Goal: Task Accomplishment & Management: Manage account settings

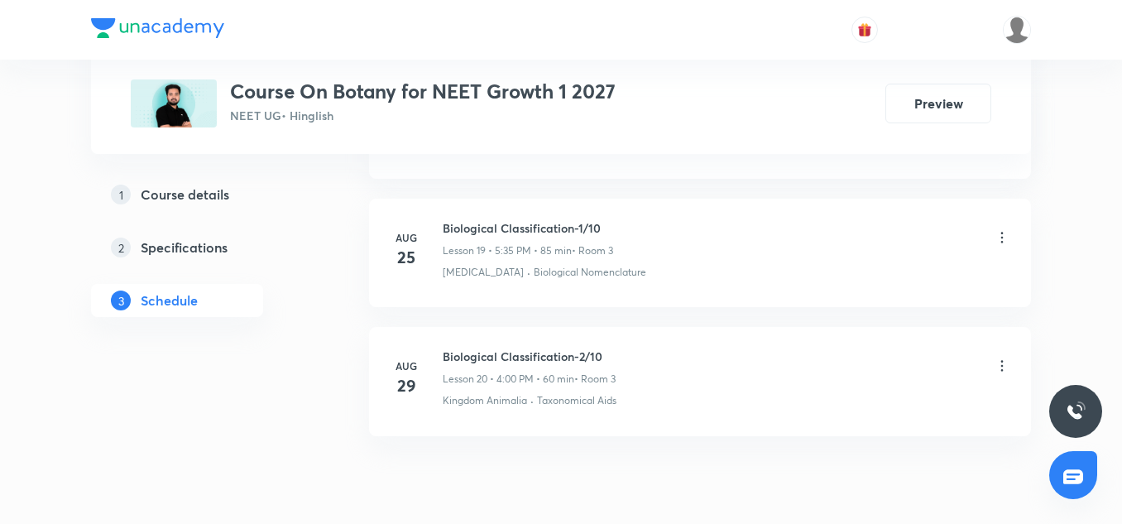
scroll to position [3307, 0]
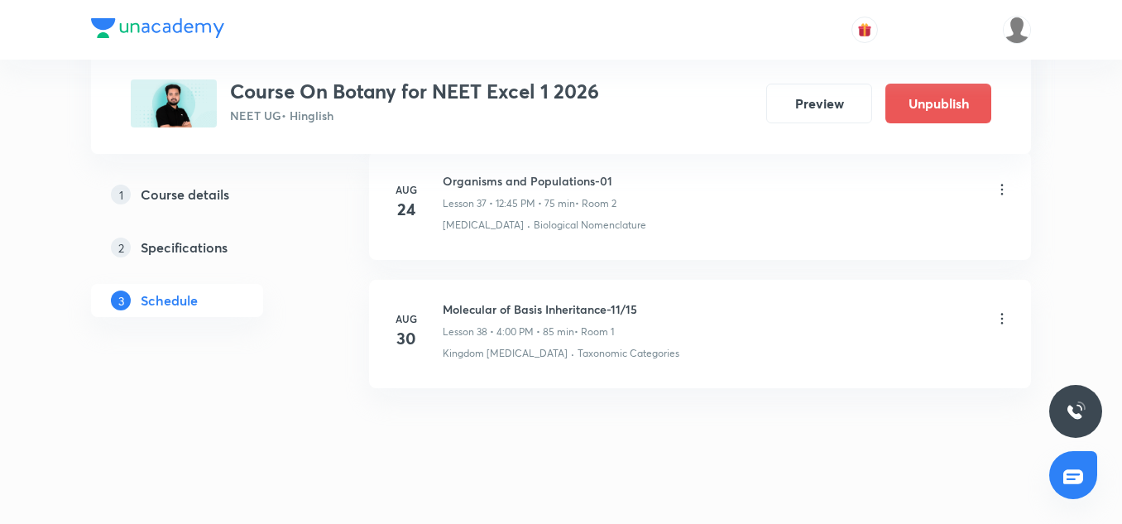
scroll to position [5687, 0]
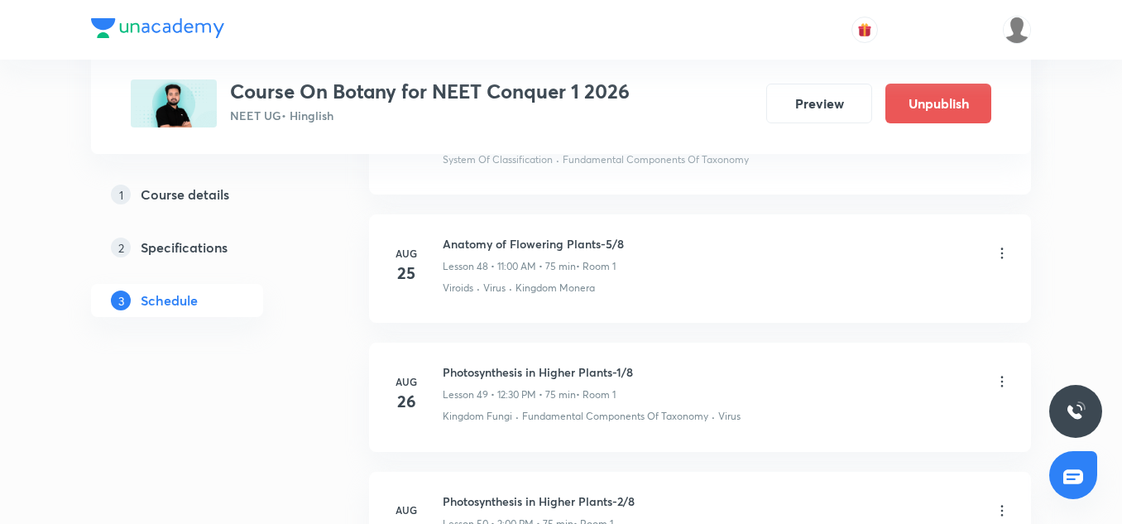
scroll to position [7489, 0]
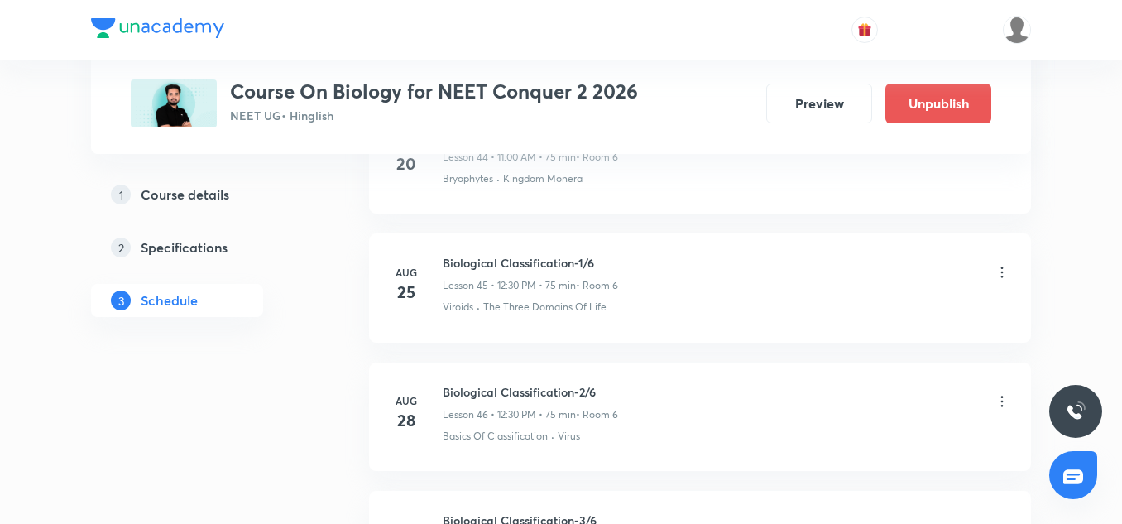
scroll to position [6989, 0]
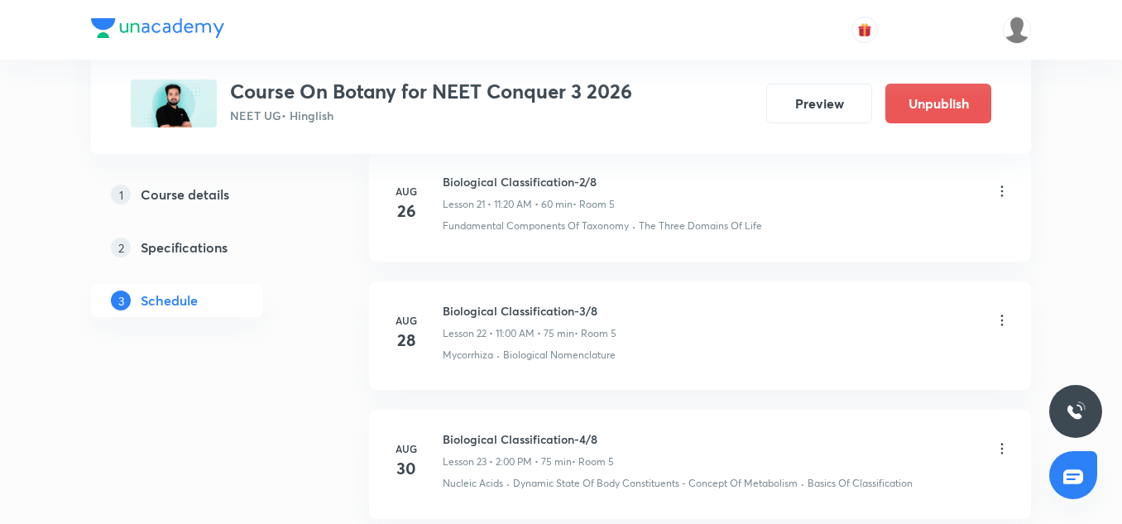
scroll to position [3775, 0]
